Goal: Transaction & Acquisition: Purchase product/service

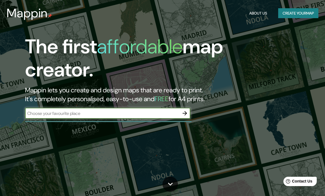
click at [285, 12] on button "Create your map" at bounding box center [298, 13] width 40 height 10
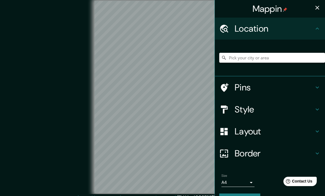
click at [297, 59] on input "Pick your city or area" at bounding box center [272, 58] width 106 height 10
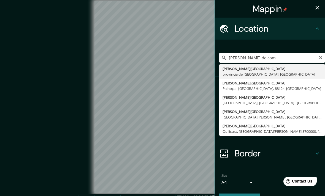
type input "[PERSON_NAME][GEOGRAPHIC_DATA], provincia de [GEOGRAPHIC_DATA], [GEOGRAPHIC_DAT…"
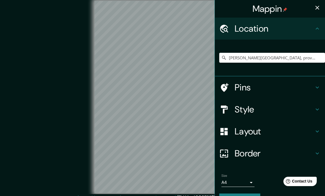
click at [36, 53] on div "© Mapbox © OpenStreetMap Improve this map" at bounding box center [162, 97] width 292 height 177
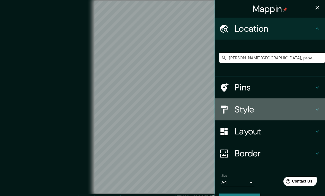
click at [269, 109] on h4 "Style" at bounding box center [273, 109] width 79 height 11
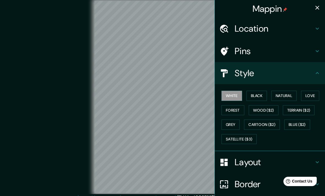
click at [263, 95] on button "Black" at bounding box center [256, 96] width 21 height 10
click at [239, 99] on button "White" at bounding box center [231, 96] width 21 height 10
click at [290, 95] on button "Natural" at bounding box center [283, 96] width 25 height 10
click at [240, 95] on button "White" at bounding box center [231, 96] width 21 height 10
click at [256, 160] on h4 "Layout" at bounding box center [273, 162] width 79 height 11
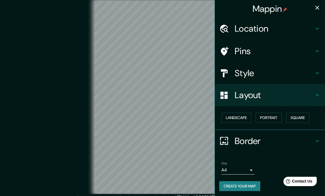
click at [248, 117] on button "Landscape" at bounding box center [236, 118] width 30 height 10
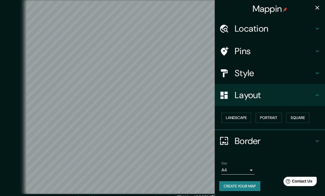
click at [300, 117] on button "Square" at bounding box center [297, 118] width 23 height 10
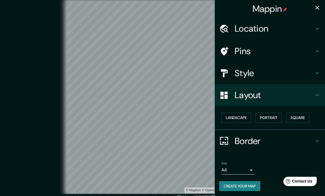
click at [246, 113] on button "Landscape" at bounding box center [236, 118] width 30 height 10
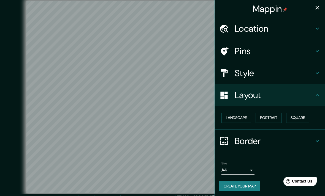
click at [276, 116] on button "Portrait" at bounding box center [268, 118] width 26 height 10
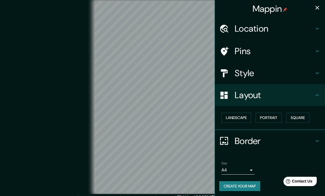
click at [237, 118] on button "Landscape" at bounding box center [236, 118] width 30 height 10
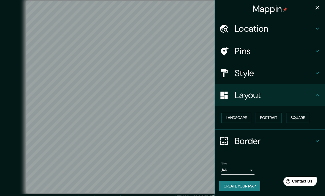
click at [275, 98] on h4 "Layout" at bounding box center [273, 95] width 79 height 11
click at [300, 73] on h4 "Style" at bounding box center [273, 73] width 79 height 11
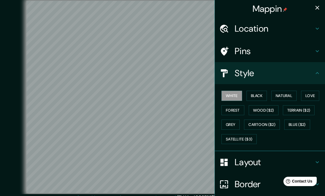
click at [258, 106] on button "Wood ($2)" at bounding box center [263, 110] width 30 height 10
click at [308, 110] on button "Terrain ($2)" at bounding box center [299, 110] width 32 height 10
click at [239, 121] on button "Grey" at bounding box center [230, 125] width 18 height 10
click at [265, 124] on button "Cartoon ($2)" at bounding box center [262, 125] width 36 height 10
click at [303, 126] on button "Blue ($2)" at bounding box center [297, 125] width 26 height 10
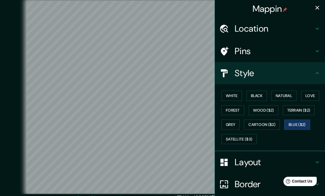
click at [244, 140] on button "Satellite ($3)" at bounding box center [238, 139] width 35 height 10
click at [242, 109] on button "Forest" at bounding box center [232, 110] width 23 height 10
click at [273, 112] on button "Wood ($2)" at bounding box center [263, 110] width 30 height 10
click at [229, 95] on button "White" at bounding box center [231, 96] width 21 height 10
click at [231, 109] on button "Forest" at bounding box center [232, 110] width 23 height 10
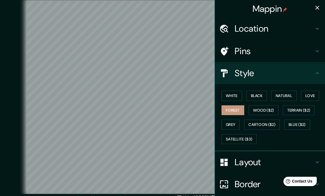
click at [312, 95] on button "Love" at bounding box center [310, 96] width 18 height 10
click at [244, 29] on h4 "Location" at bounding box center [273, 28] width 79 height 11
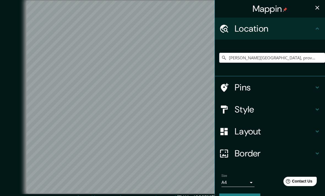
click at [239, 31] on h4 "Location" at bounding box center [273, 28] width 79 height 11
click at [236, 91] on h4 "Pins" at bounding box center [273, 87] width 79 height 11
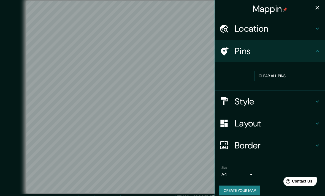
click at [241, 100] on h4 "Style" at bounding box center [273, 101] width 79 height 11
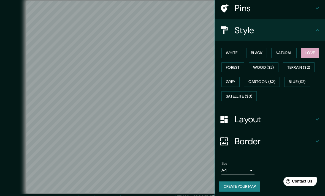
click at [238, 119] on h4 "Layout" at bounding box center [273, 119] width 79 height 11
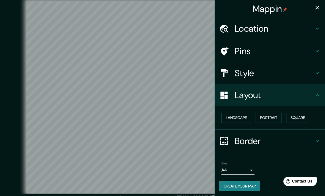
click at [241, 94] on h4 "Layout" at bounding box center [273, 95] width 79 height 11
click at [232, 118] on button "Landscape" at bounding box center [236, 118] width 30 height 10
click at [231, 115] on button "Landscape" at bounding box center [236, 118] width 30 height 10
click at [269, 120] on button "Portrait" at bounding box center [268, 118] width 26 height 10
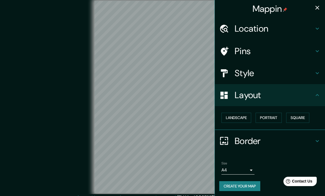
click at [294, 116] on button "Square" at bounding box center [297, 118] width 23 height 10
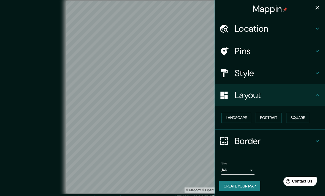
click at [226, 116] on button "Landscape" at bounding box center [236, 118] width 30 height 10
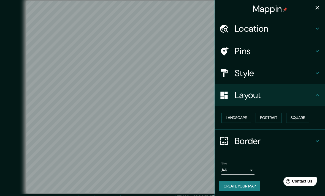
click at [241, 139] on h4 "Border" at bounding box center [273, 141] width 79 height 11
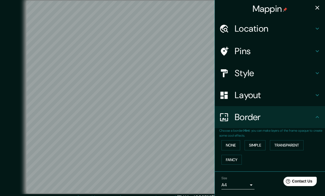
click at [253, 70] on h4 "Style" at bounding box center [273, 73] width 79 height 11
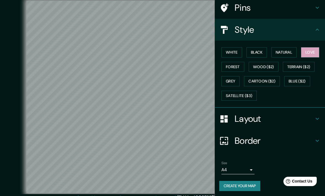
scroll to position [43, 0]
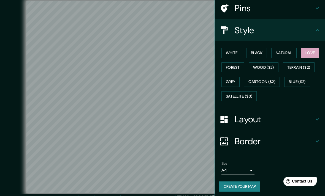
click at [249, 169] on body "Mappin Location Santiago de Compostela, provincia de La Coruña, España Pins Sty…" at bounding box center [162, 98] width 325 height 196
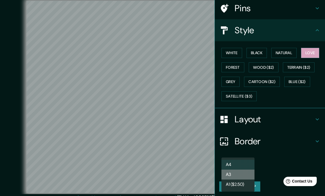
click at [237, 174] on li "A3" at bounding box center [237, 175] width 33 height 10
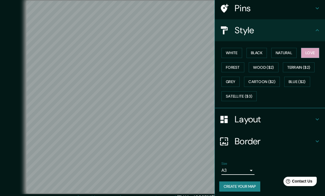
click at [251, 166] on body "Mappin Location Santiago de Compostela, provincia de La Coruña, España Pins Sty…" at bounding box center [162, 98] width 325 height 196
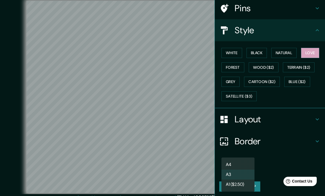
click at [238, 161] on li "A4" at bounding box center [237, 165] width 33 height 10
type input "single"
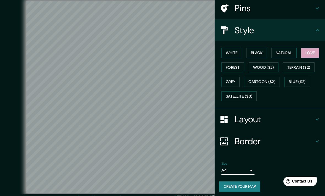
click at [233, 187] on button "Create your map" at bounding box center [239, 187] width 41 height 10
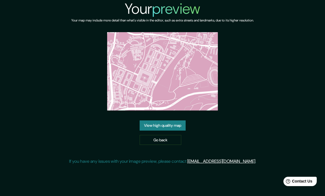
click at [153, 131] on link "View high quality map" at bounding box center [163, 126] width 46 height 10
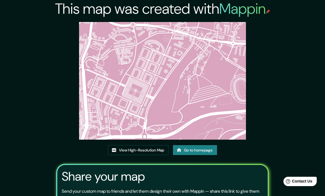
click at [122, 155] on link "View High-Resolution Map" at bounding box center [138, 150] width 61 height 10
click at [198, 155] on link "Go to homepage" at bounding box center [195, 150] width 44 height 10
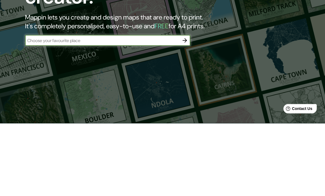
click at [271, 54] on div "The first affordable map creator. Mappin lets you create and design maps that a…" at bounding box center [162, 98] width 325 height 196
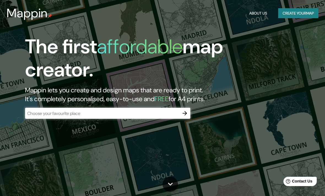
click at [305, 14] on button "Create your map" at bounding box center [298, 13] width 40 height 10
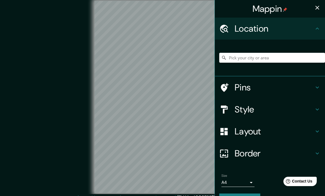
click at [269, 113] on h4 "Style" at bounding box center [273, 109] width 79 height 11
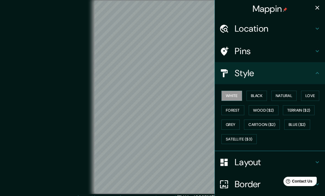
click at [259, 32] on h4 "Location" at bounding box center [273, 28] width 79 height 11
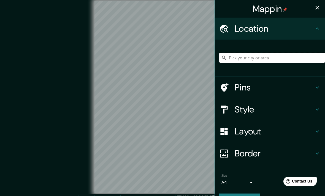
click at [263, 58] on input "Pick your city or area" at bounding box center [272, 58] width 106 height 10
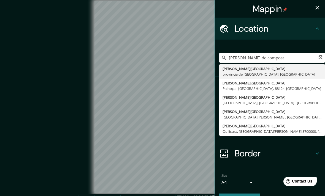
type input "Santiago de Compostela, provincia de La Coruña, España"
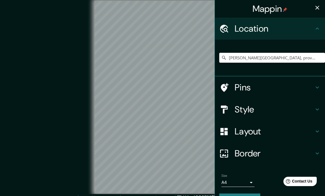
click at [26, 52] on div "© Mapbox © OpenStreetMap Improve this map" at bounding box center [162, 97] width 292 height 177
click at [270, 113] on h4 "Style" at bounding box center [273, 109] width 79 height 11
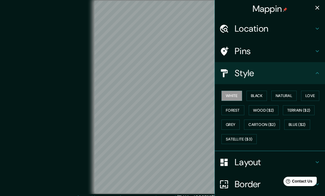
click at [269, 110] on button "Wood ($2)" at bounding box center [263, 110] width 30 height 10
click at [283, 161] on h4 "Layout" at bounding box center [273, 162] width 79 height 11
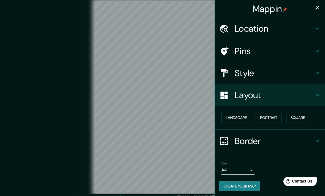
click at [227, 118] on button "Landscape" at bounding box center [236, 118] width 30 height 10
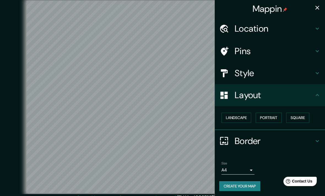
click at [230, 119] on button "Landscape" at bounding box center [236, 118] width 30 height 10
click at [245, 73] on h4 "Style" at bounding box center [273, 73] width 79 height 11
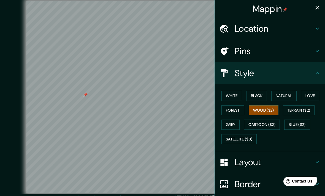
click at [84, 97] on div at bounding box center [85, 95] width 4 height 4
click at [275, 109] on button "Wood ($2)" at bounding box center [263, 110] width 30 height 10
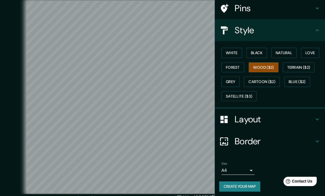
scroll to position [20, 0]
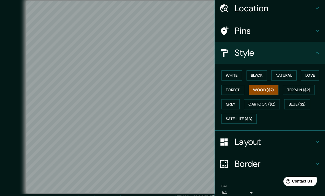
click at [311, 76] on button "Love" at bounding box center [310, 75] width 18 height 10
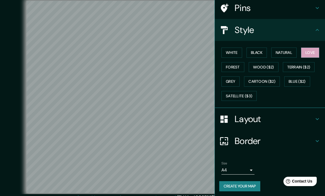
scroll to position [43, 0]
click at [243, 186] on button "Create your map" at bounding box center [239, 187] width 41 height 10
click at [236, 184] on button "Create your map" at bounding box center [239, 187] width 41 height 10
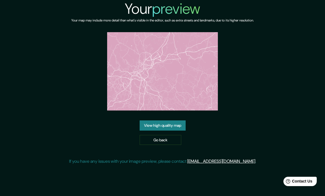
click at [151, 131] on link "View high quality map" at bounding box center [163, 126] width 46 height 10
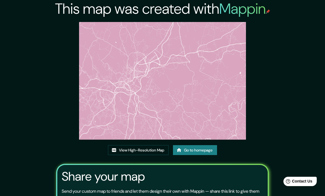
click at [118, 145] on link "View High-Resolution Map" at bounding box center [138, 150] width 61 height 10
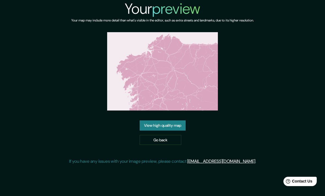
click at [154, 131] on link "View high quality map" at bounding box center [163, 126] width 46 height 10
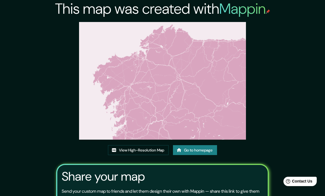
click at [141, 155] on link "View High-Resolution Map" at bounding box center [138, 150] width 61 height 10
